Goal: Task Accomplishment & Management: Manage account settings

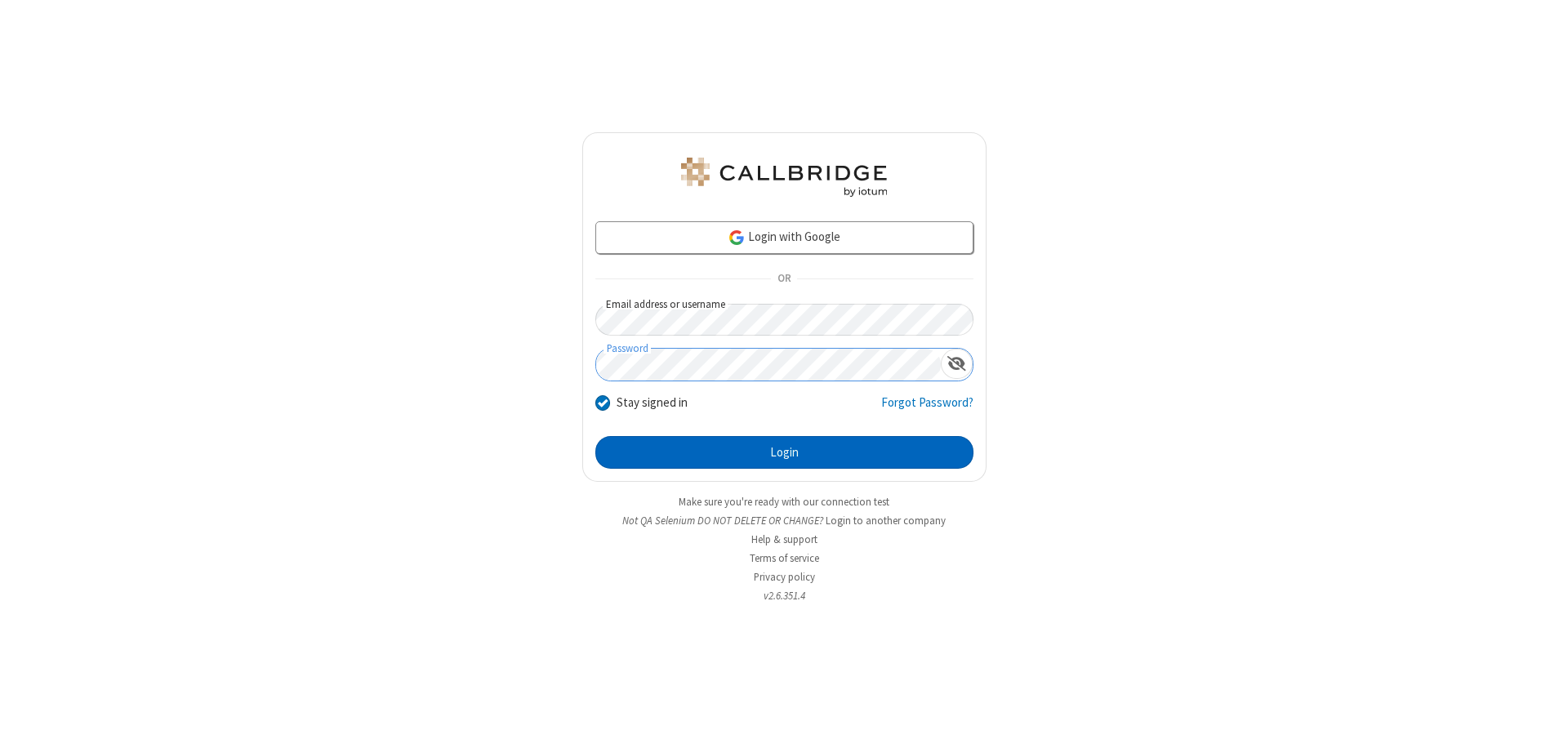
click at [784, 452] on button "Login" at bounding box center [784, 452] width 378 height 33
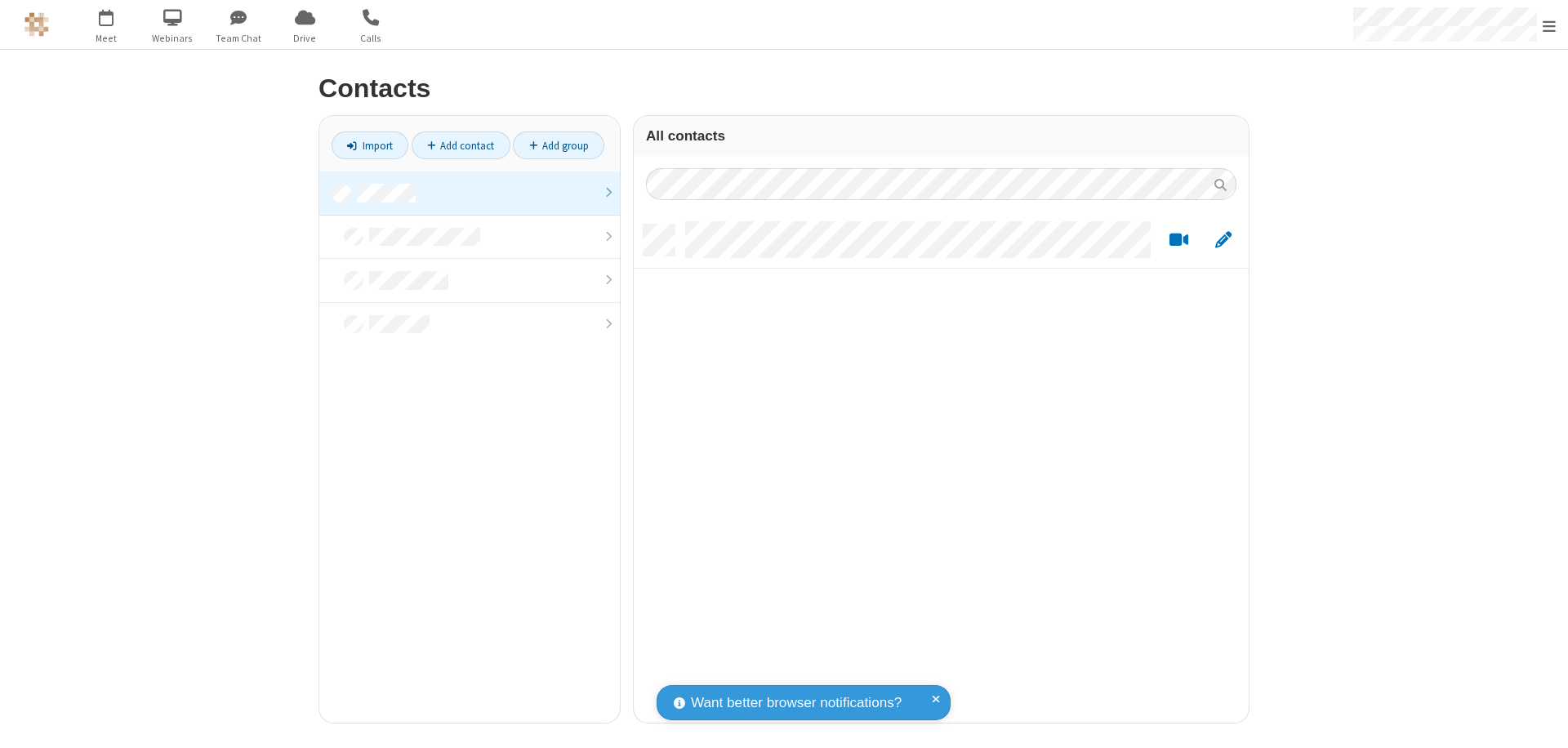
click at [470, 193] on link at bounding box center [469, 194] width 301 height 44
click at [460, 145] on link "Add contact" at bounding box center [461, 145] width 99 height 28
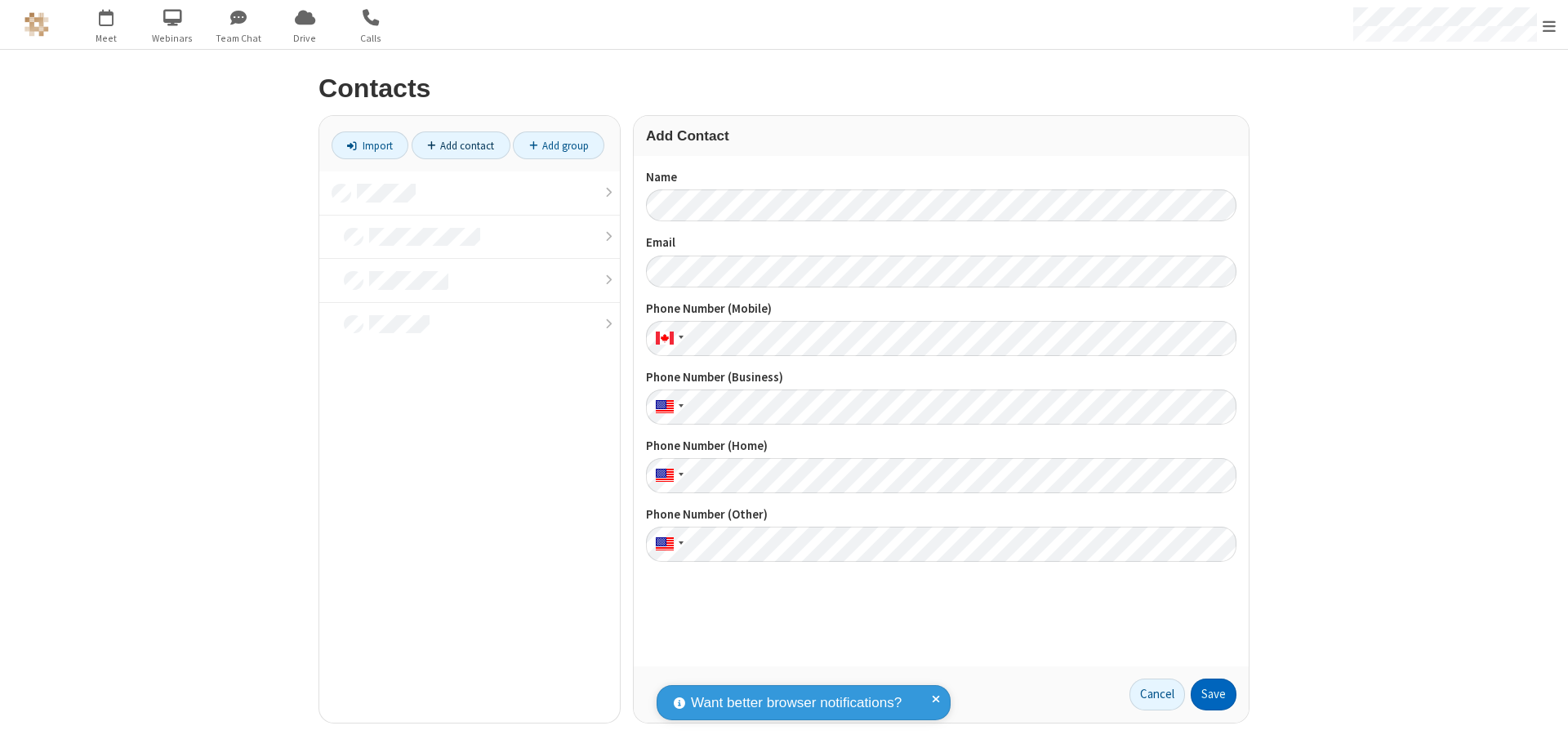
click at [1213, 694] on button "Save" at bounding box center [1214, 695] width 46 height 33
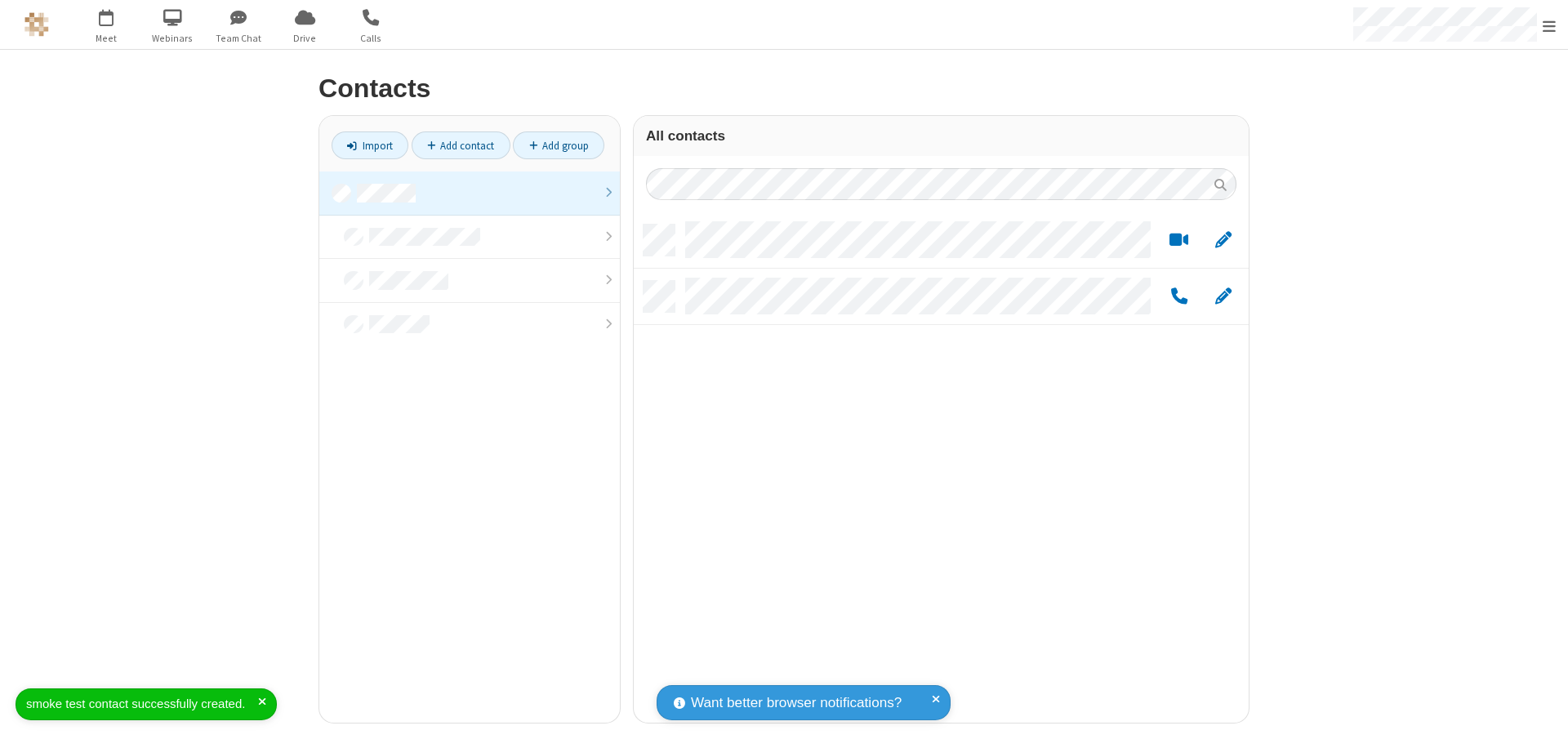
scroll to position [498, 603]
